Goal: Navigation & Orientation: Find specific page/section

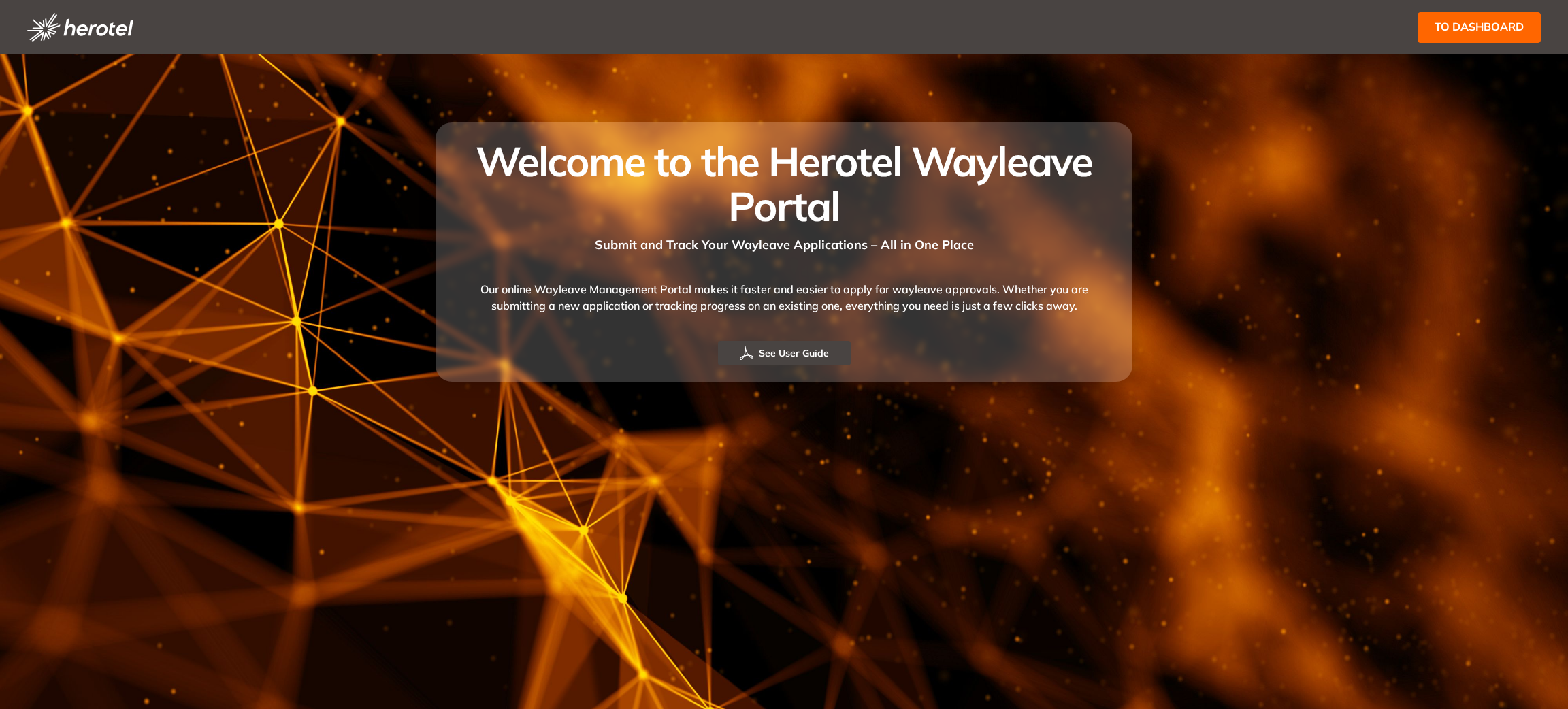
click at [1469, 19] on span "to dashboard" at bounding box center [1480, 27] width 89 height 17
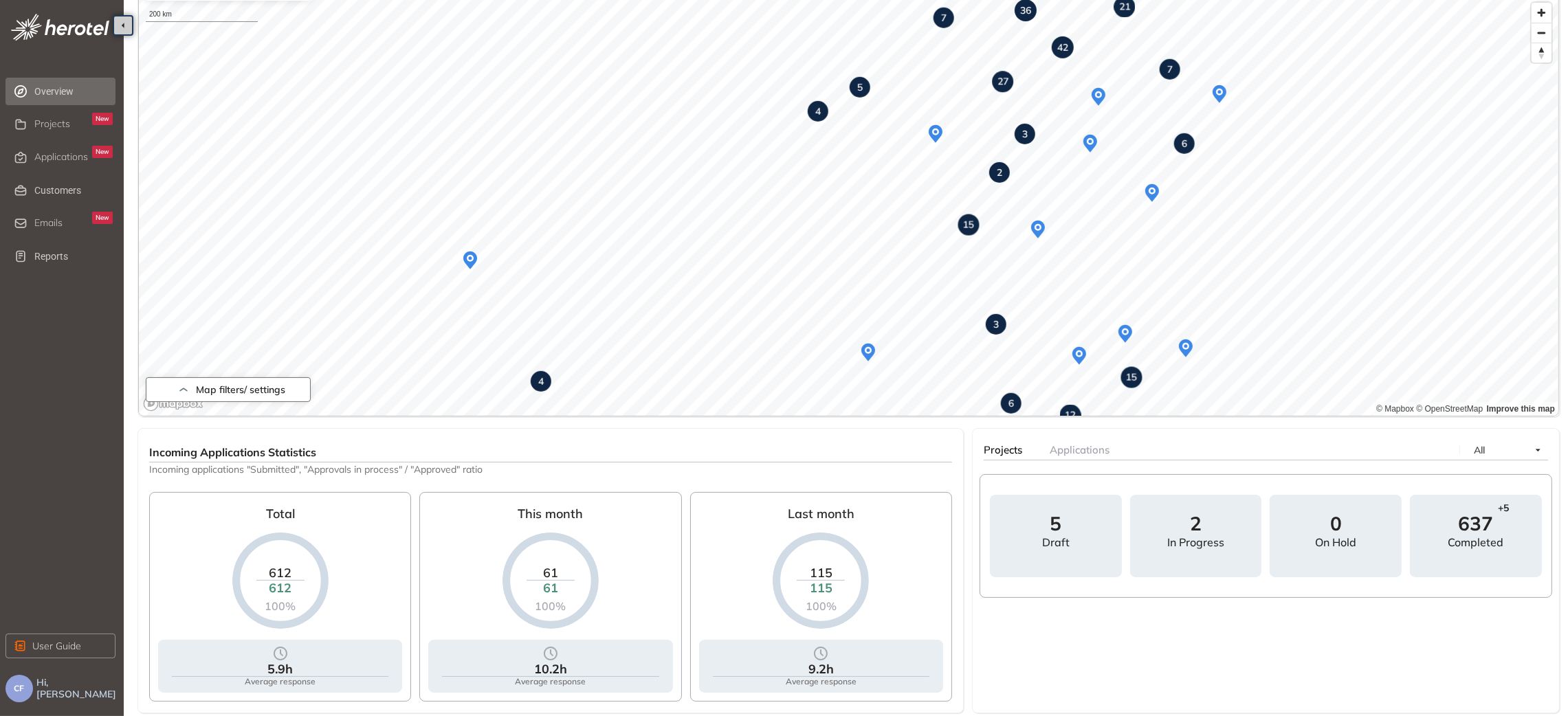
scroll to position [103, 0]
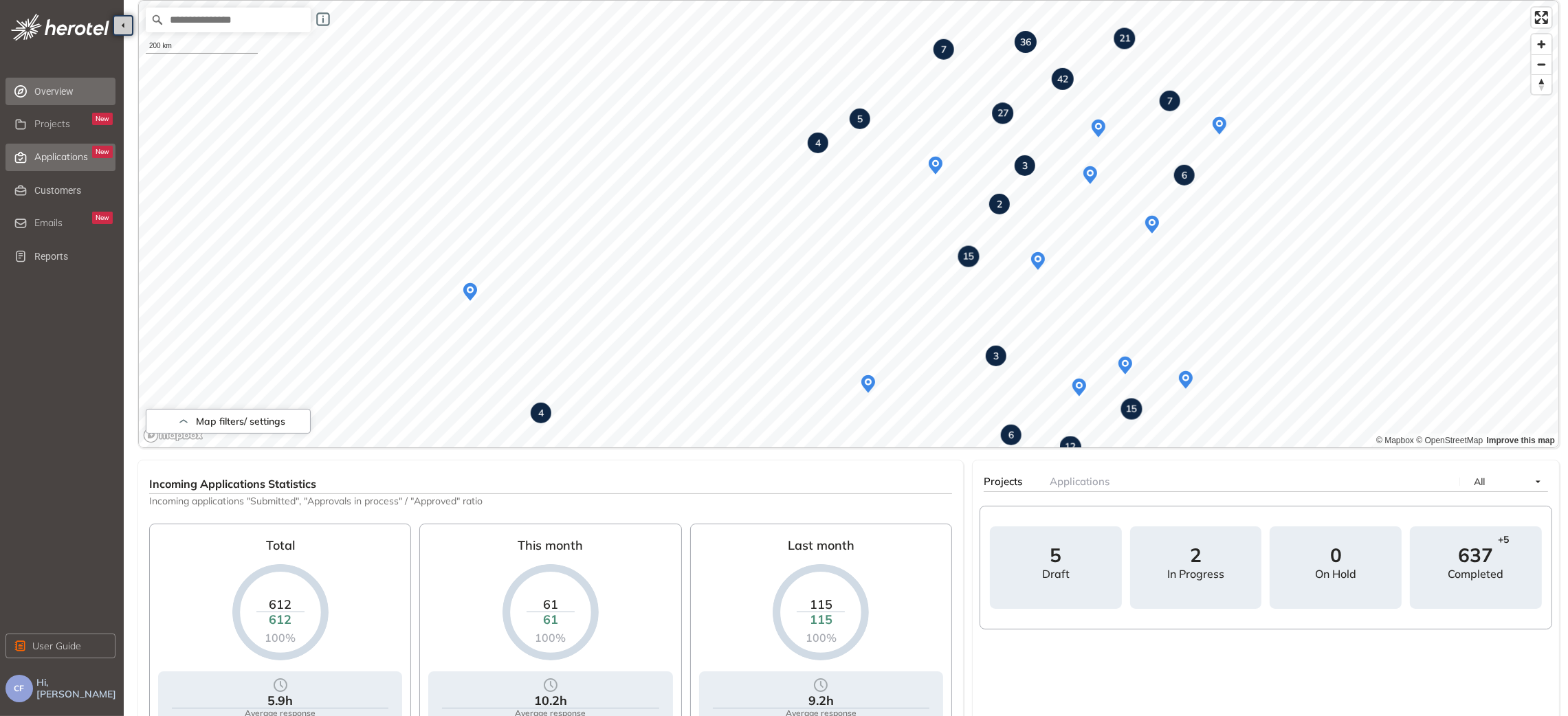
click at [75, 157] on span "Applications" at bounding box center [60, 157] width 53 height 12
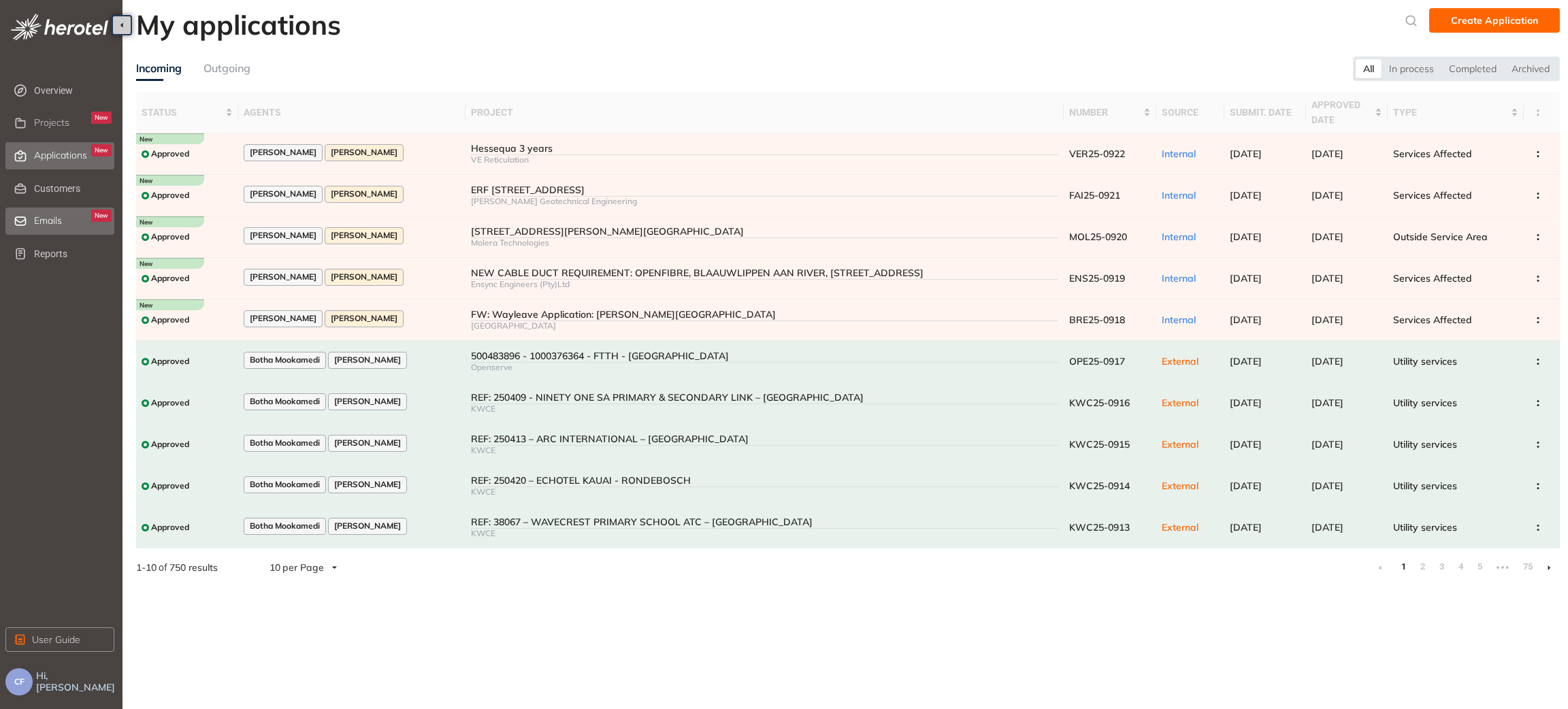
click at [38, 210] on div "Emails New" at bounding box center [72, 221] width 78 height 23
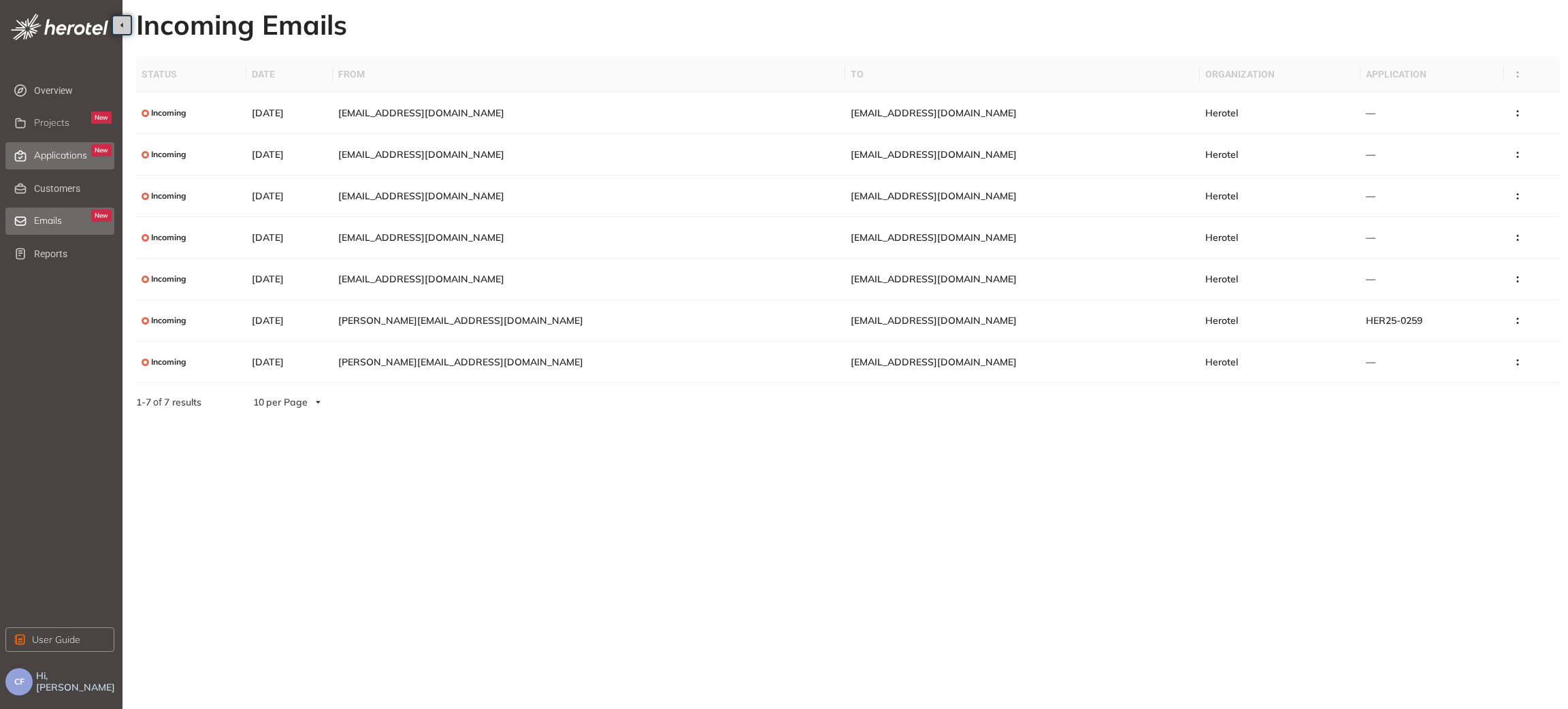
click at [71, 150] on span "Applications" at bounding box center [60, 155] width 53 height 12
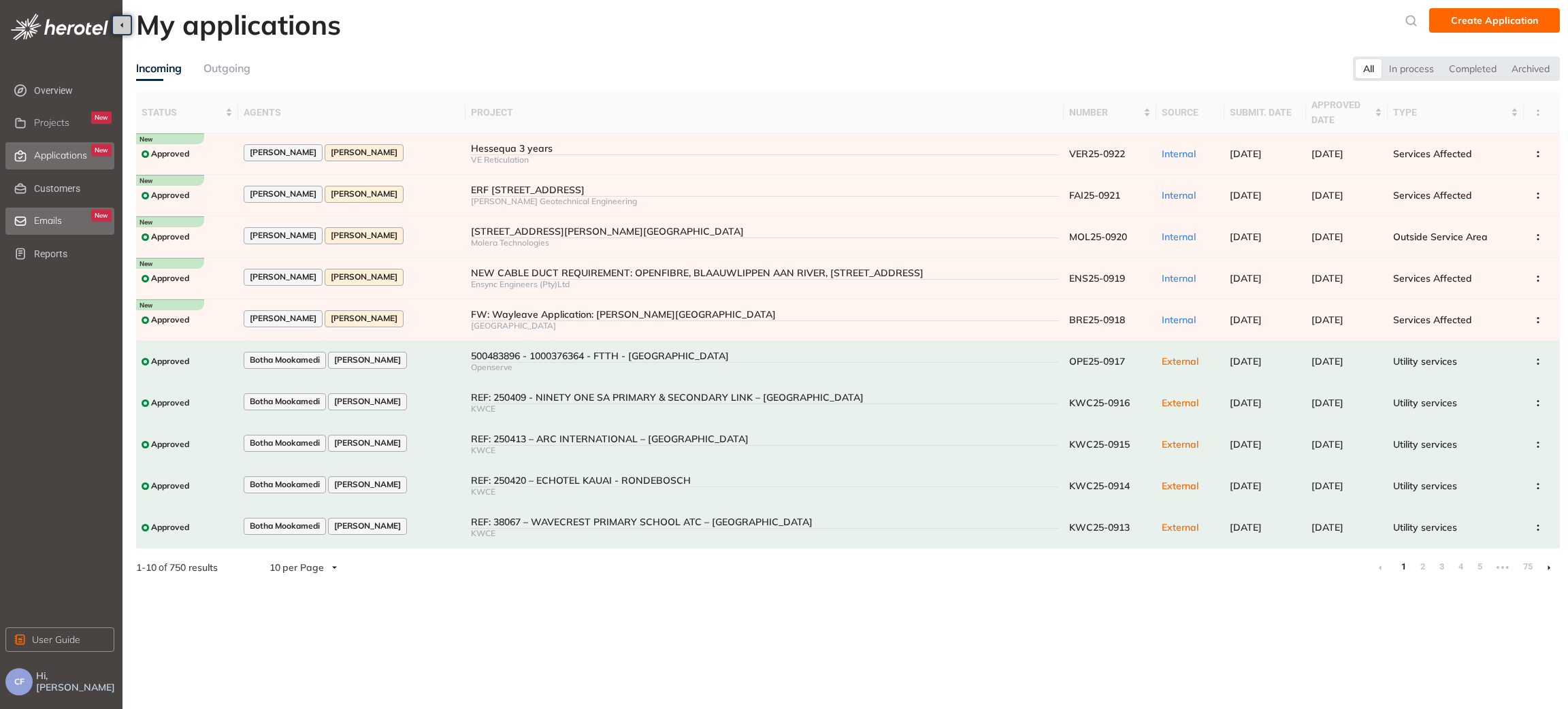
click at [48, 215] on span "Emails" at bounding box center [47, 221] width 28 height 12
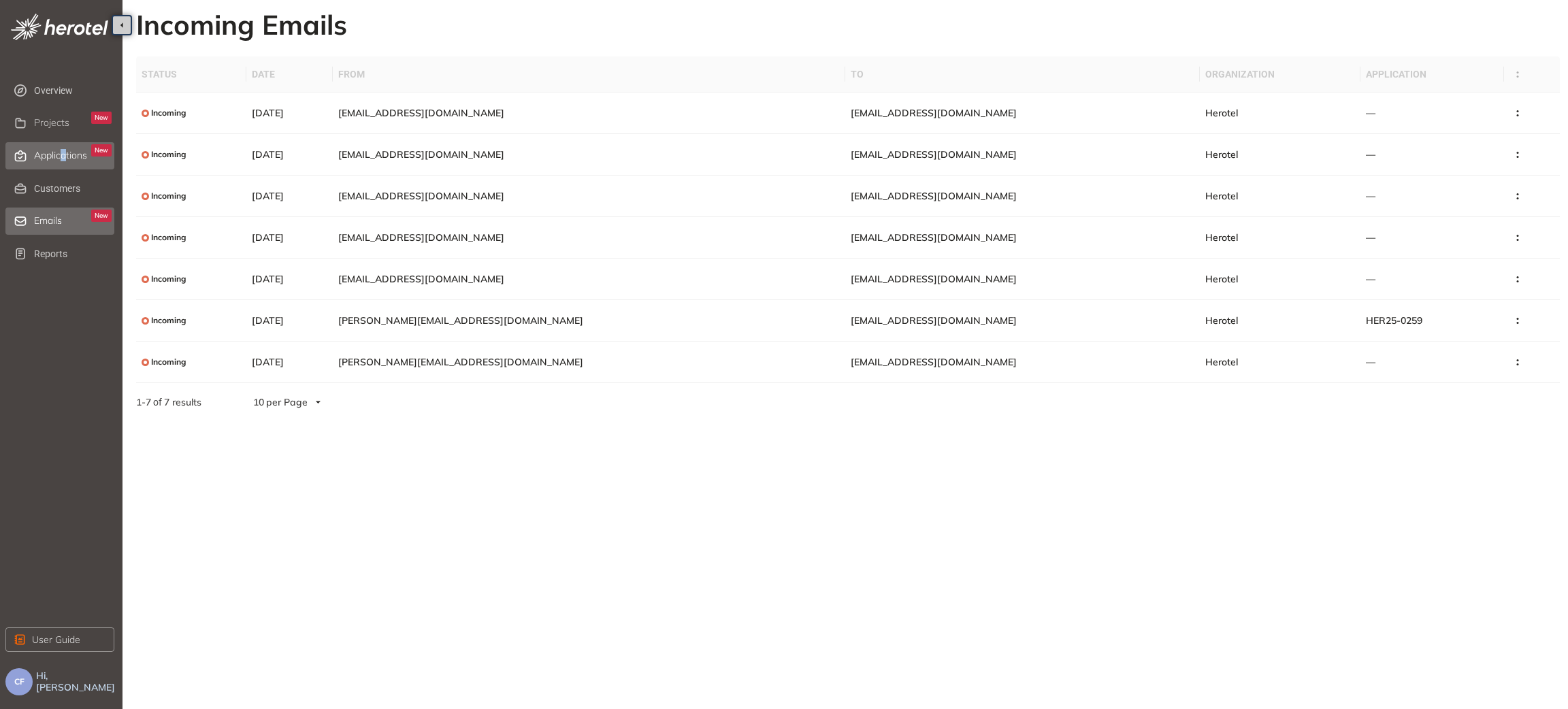
click at [64, 166] on div "Applications New" at bounding box center [72, 156] width 78 height 23
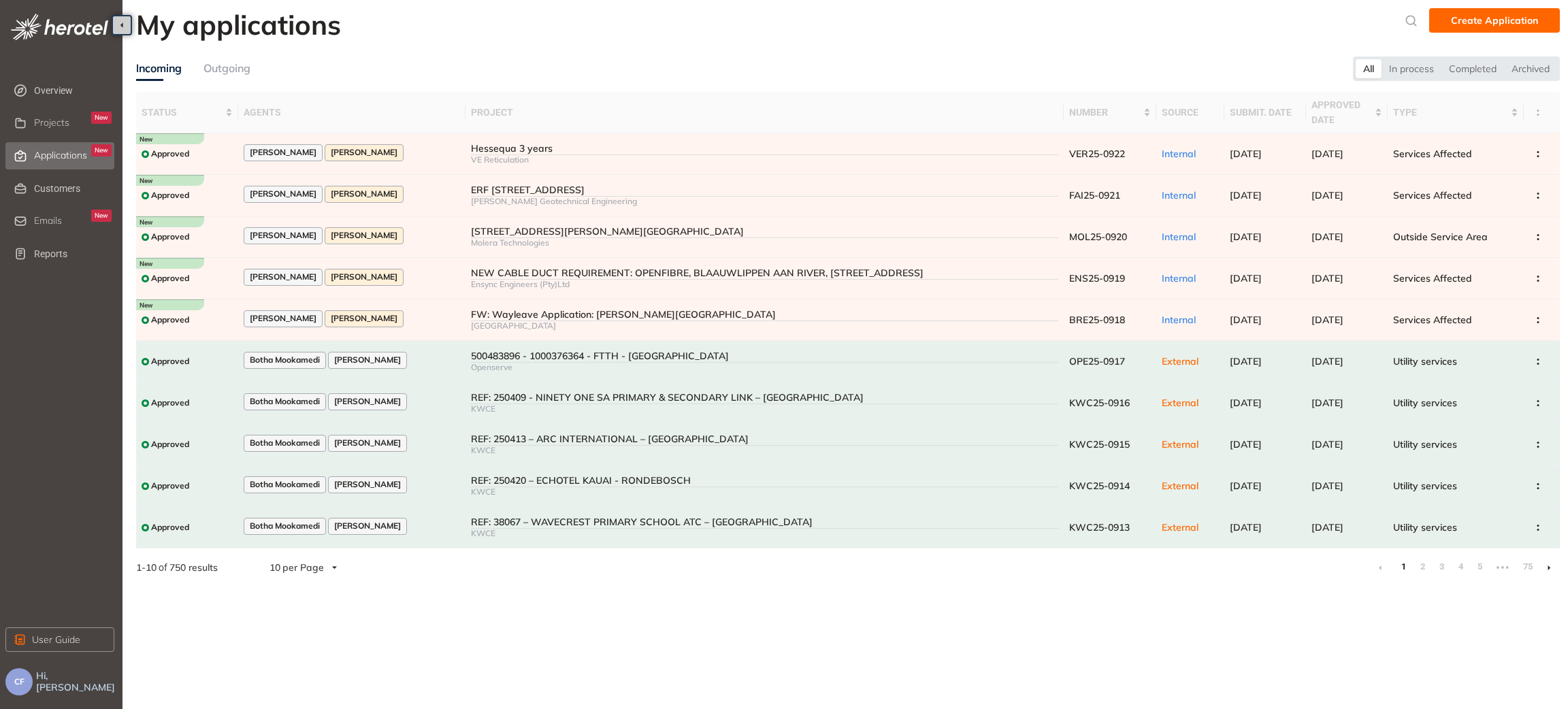
click at [227, 62] on div "Outgoing" at bounding box center [227, 68] width 47 height 17
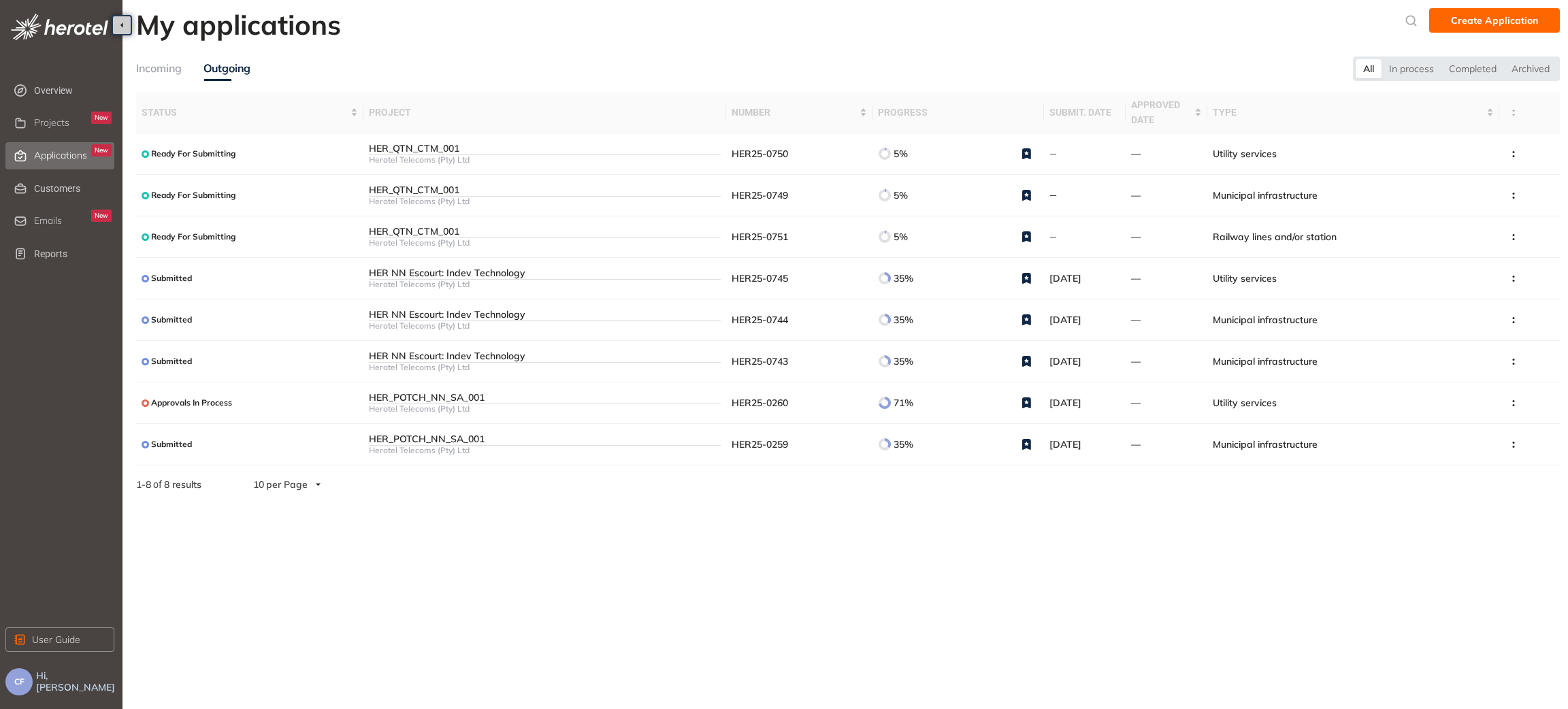
click at [158, 64] on div "Incoming" at bounding box center [158, 68] width 46 height 17
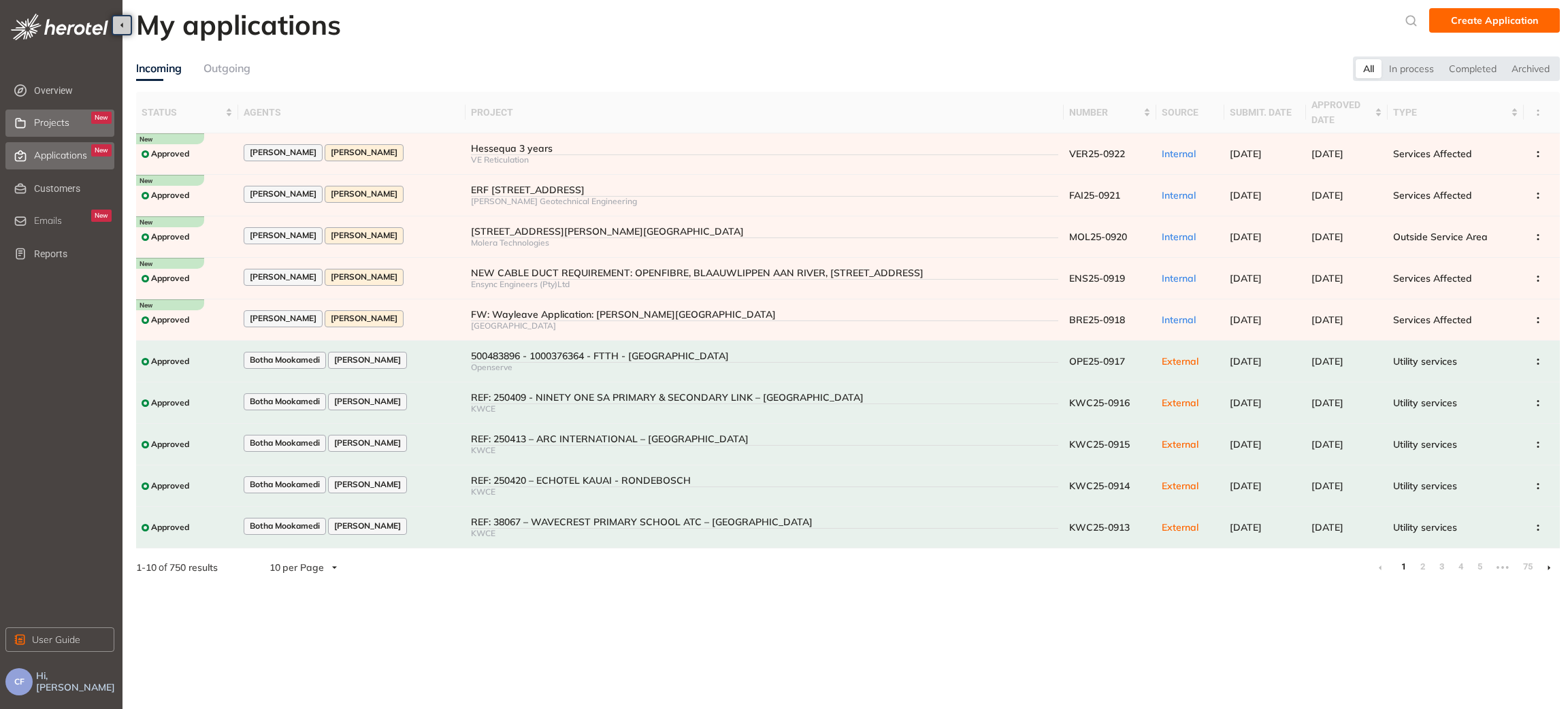
click at [60, 121] on span "Projects" at bounding box center [52, 122] width 36 height 12
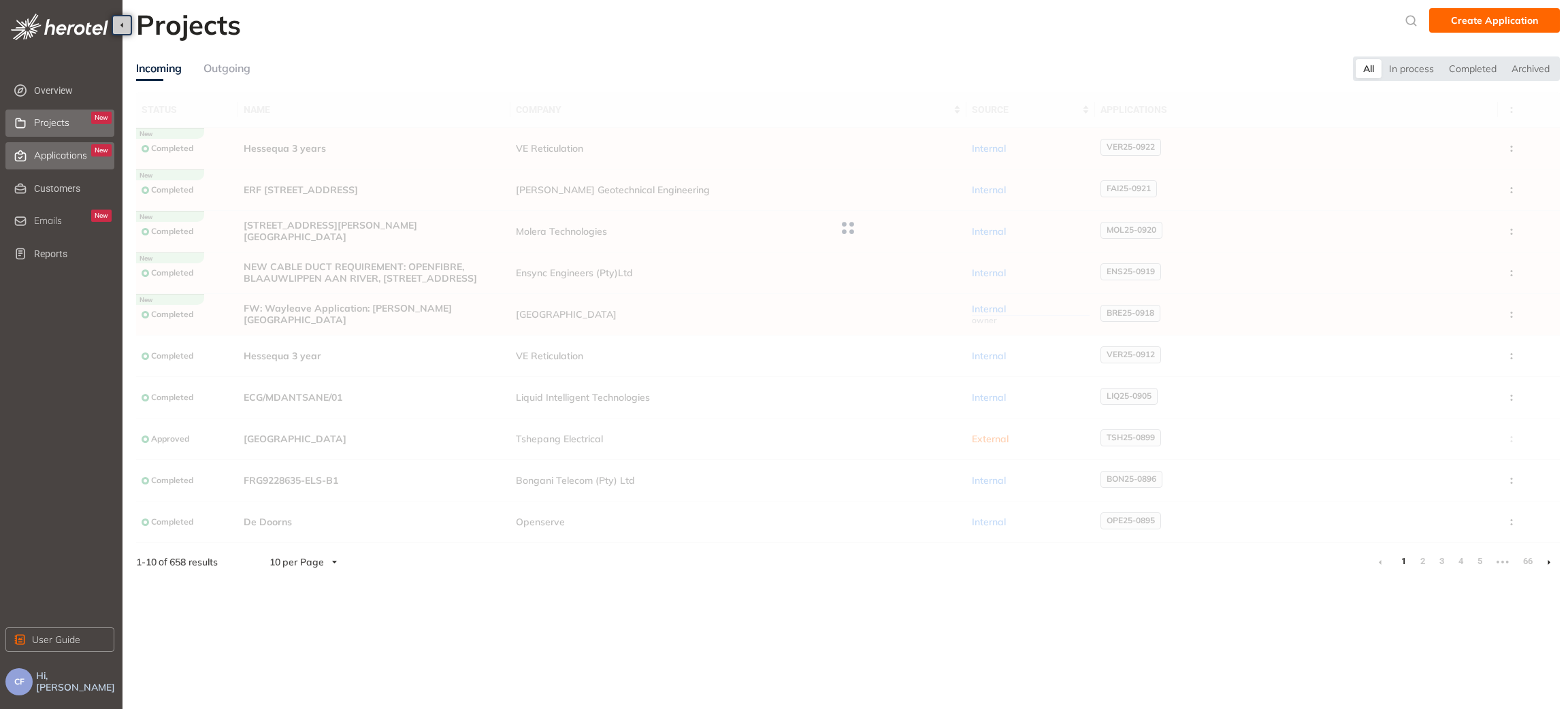
click at [58, 153] on span "Applications" at bounding box center [60, 155] width 53 height 12
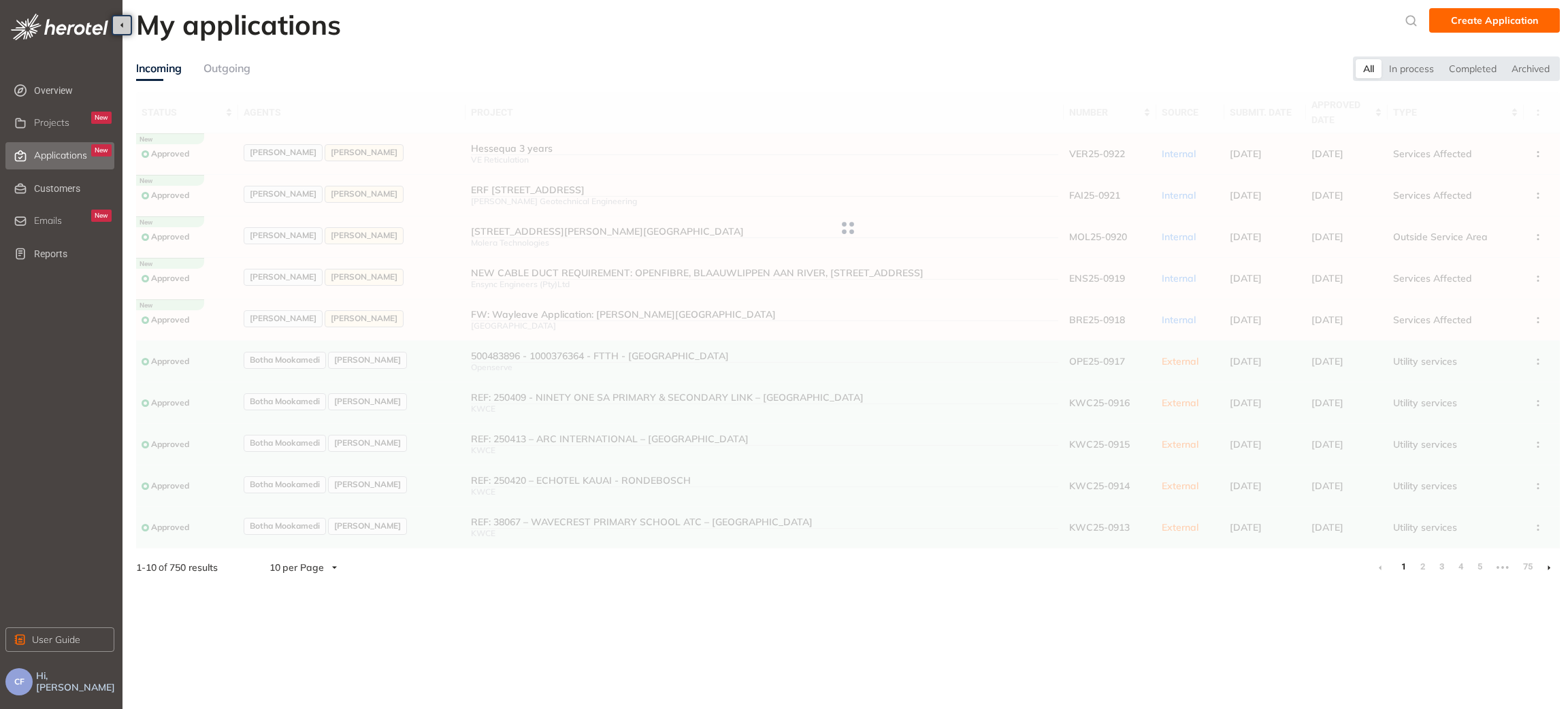
click at [234, 77] on div "Outgoing" at bounding box center [227, 68] width 47 height 24
